Goal: Information Seeking & Learning: Find specific fact

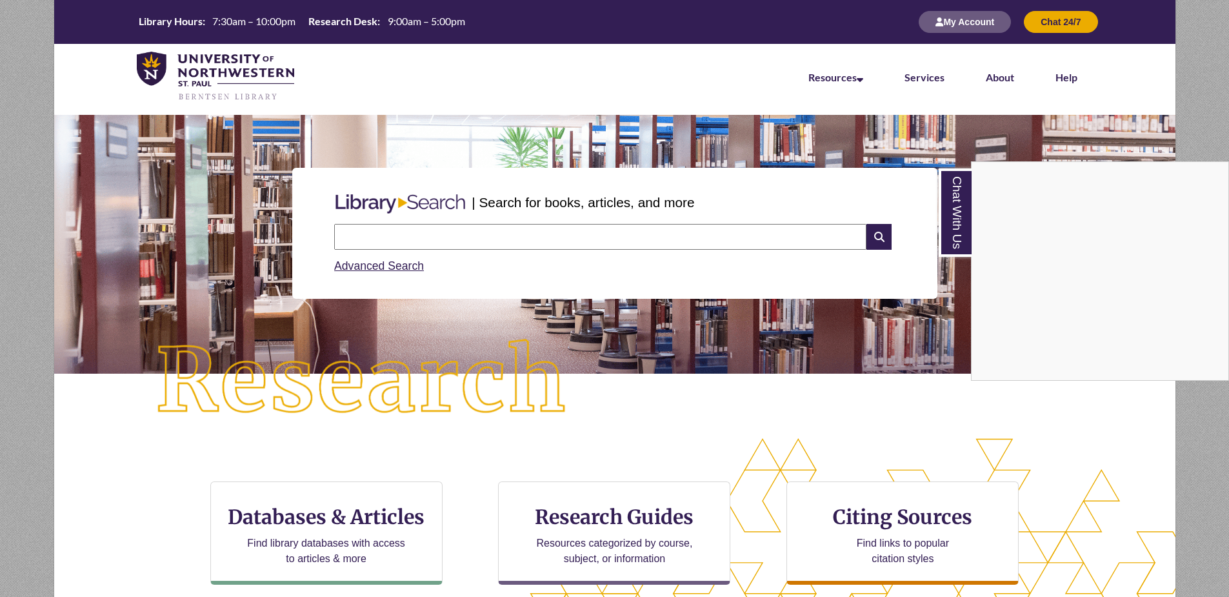
click at [716, 297] on div "Chat With Us" at bounding box center [614, 298] width 1229 height 597
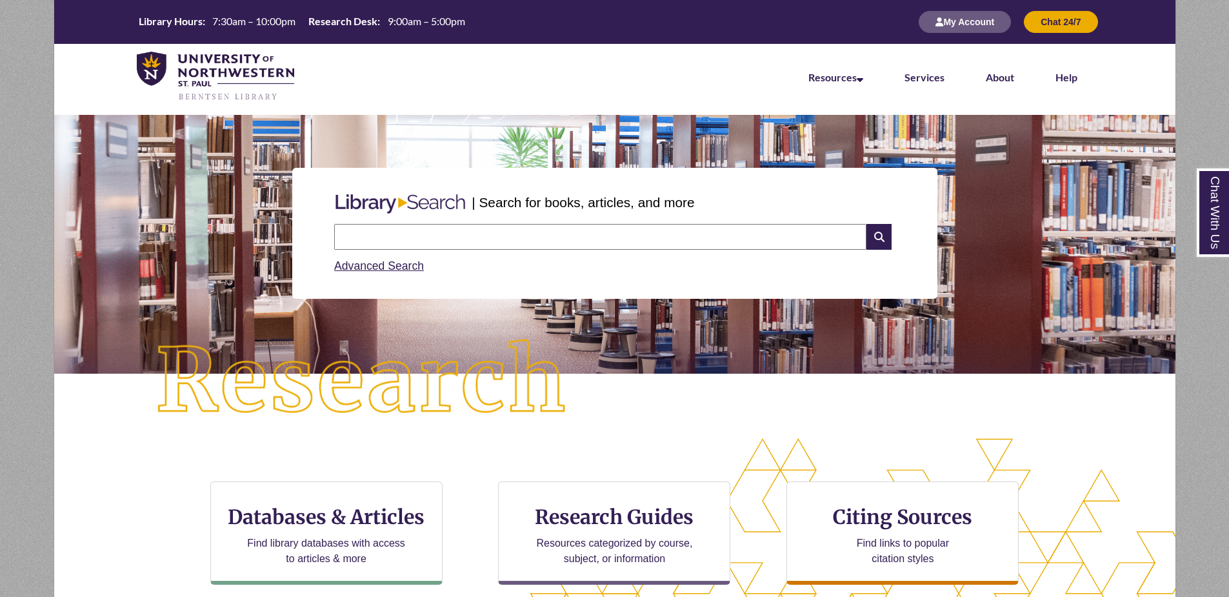
click at [716, 297] on div "| Search for books, articles, and more Search Advanced Search" at bounding box center [614, 233] width 645 height 131
drag, startPoint x: 716, startPoint y: 297, endPoint x: 708, endPoint y: 244, distance: 52.9
click at [708, 244] on input "text" at bounding box center [600, 237] width 532 height 26
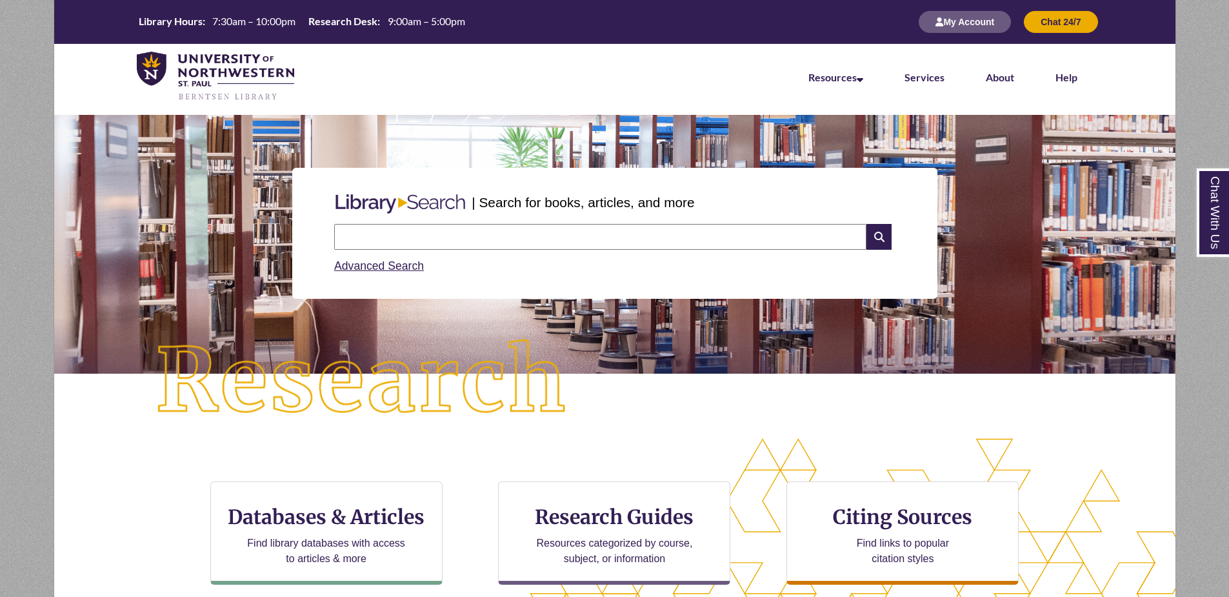
click at [700, 241] on input "text" at bounding box center [600, 237] width 532 height 26
click at [671, 226] on input "text" at bounding box center [600, 237] width 532 height 26
click at [583, 239] on input "text" at bounding box center [600, 237] width 532 height 26
type input "**********"
